Goal: Information Seeking & Learning: Learn about a topic

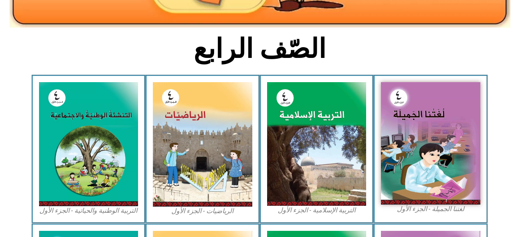
scroll to position [183, 0]
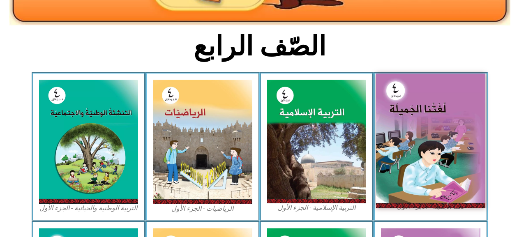
click at [447, 130] on img at bounding box center [430, 140] width 109 height 134
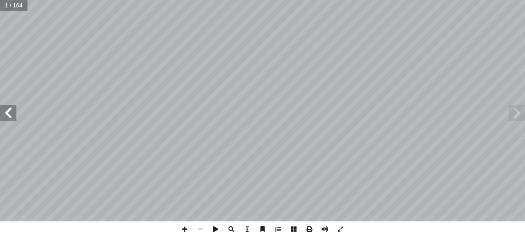
click at [9, 117] on span at bounding box center [8, 113] width 16 height 16
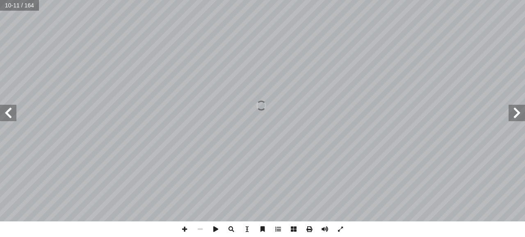
click at [9, 117] on span at bounding box center [8, 113] width 16 height 16
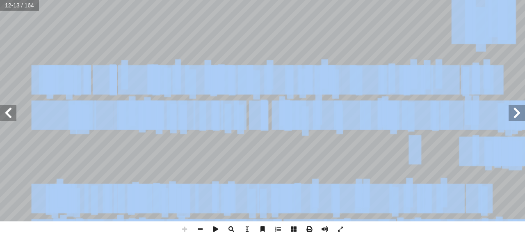
click at [185, 233] on div "٨ تي َ م ِّ ل َ ع ُ م ِ ل ُ ل ْ ض َ الف : أ ا َ ر ْ ق َ ن � ل َ و ، َ ر َ خ آ ا…" at bounding box center [262, 118] width 525 height 237
